Goal: Information Seeking & Learning: Learn about a topic

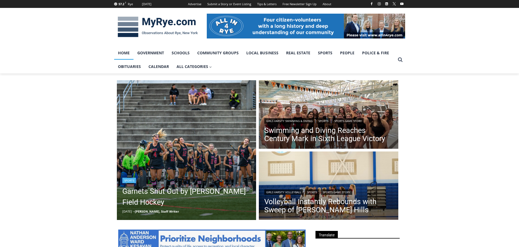
click at [194, 108] on img "Read More Garnets Shut Out by Horace Greeley Field Hockey" at bounding box center [187, 150] width 140 height 140
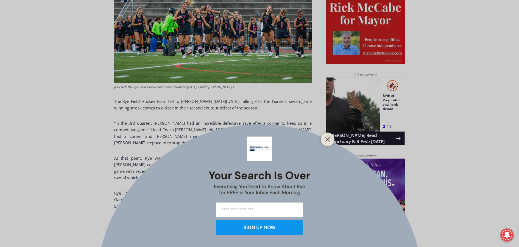
scroll to position [263, 0]
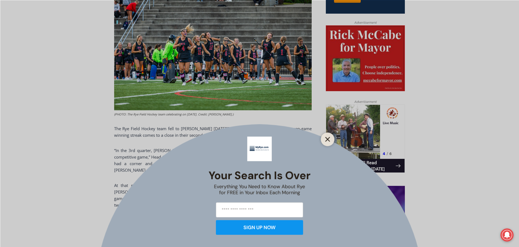
click at [326, 140] on icon "Close" at bounding box center [327, 139] width 5 height 5
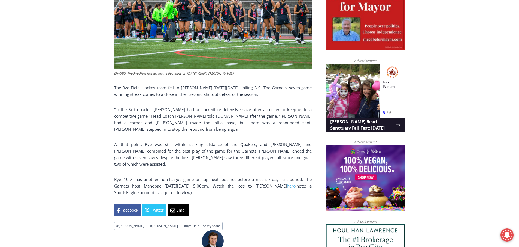
scroll to position [317, 0]
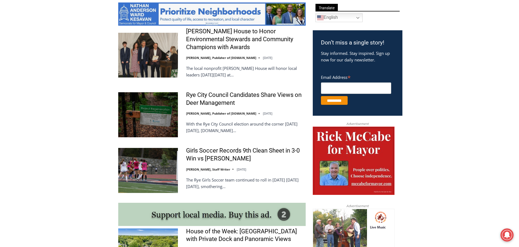
scroll to position [300, 0]
